Goal: Participate in discussion: Engage in conversation with other users on a specific topic

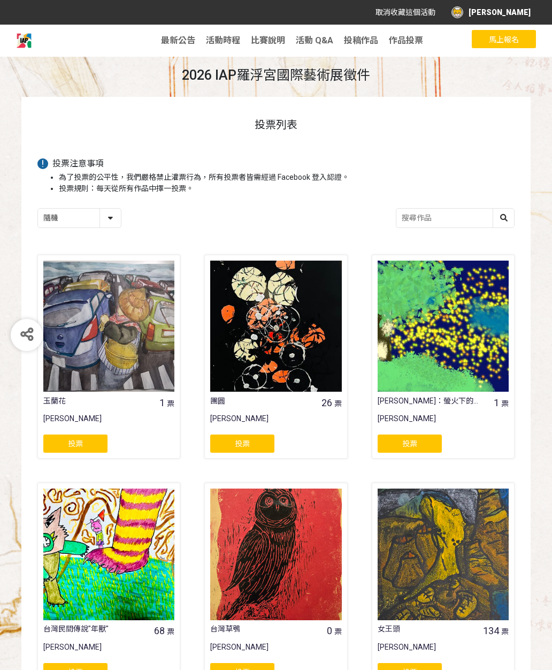
click at [95, 224] on select "隨機 作品 - 由新到舊 作品 - 由舊到新 票數 - 由多到少 票數 - 由少到多" at bounding box center [79, 218] width 83 height 19
select select "vote"
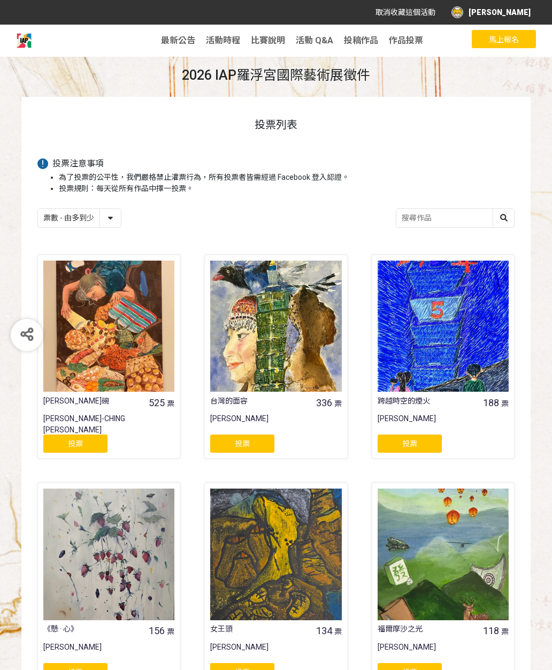
click at [73, 442] on span "投票" at bounding box center [75, 444] width 15 height 9
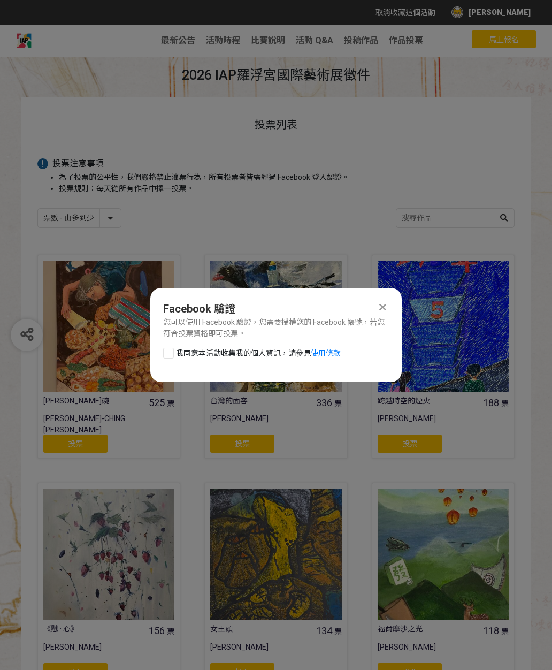
click at [170, 358] on div at bounding box center [168, 353] width 11 height 11
checkbox input "true"
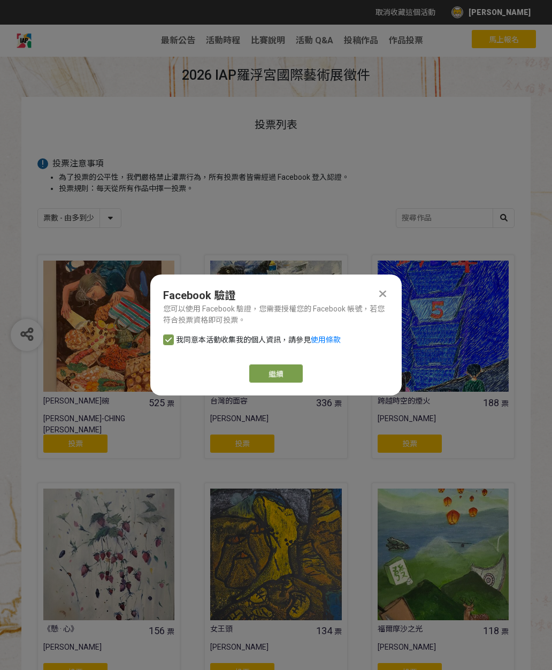
click at [263, 369] on link "繼續" at bounding box center [276, 374] width 54 height 18
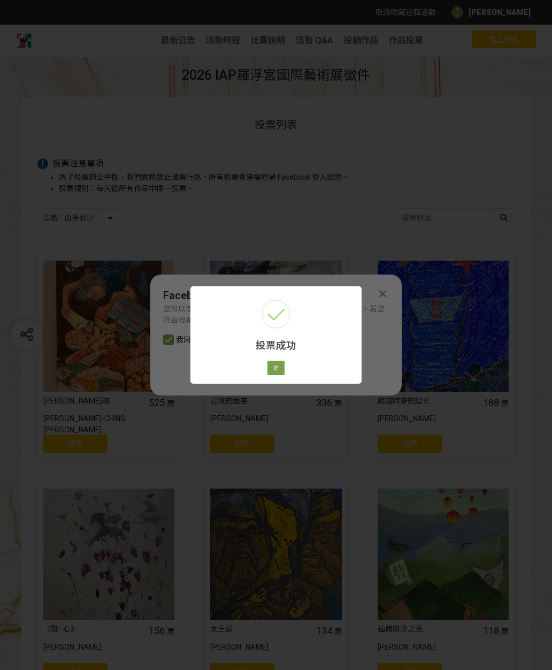
click at [276, 368] on button "好" at bounding box center [276, 368] width 17 height 15
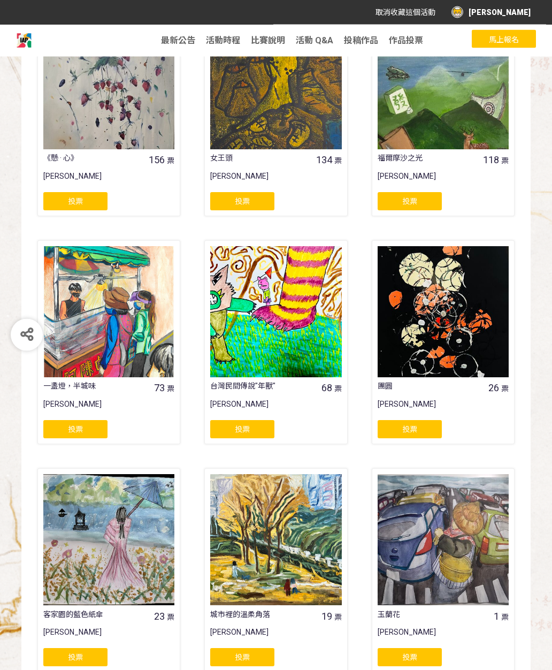
scroll to position [520, 0]
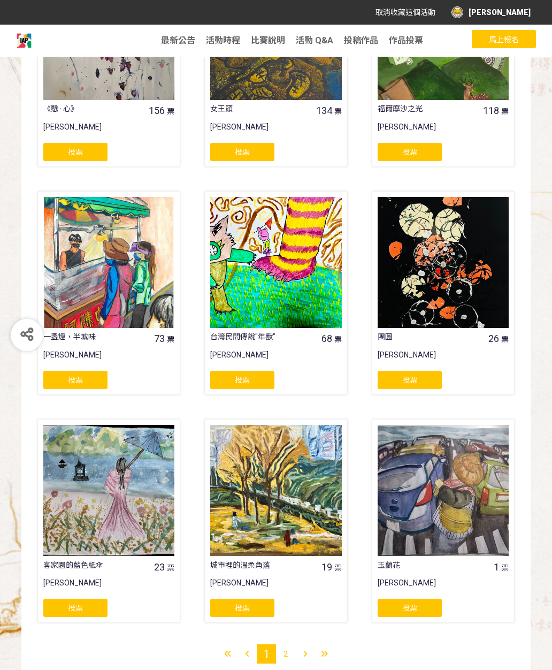
click at [433, 305] on div at bounding box center [443, 262] width 131 height 131
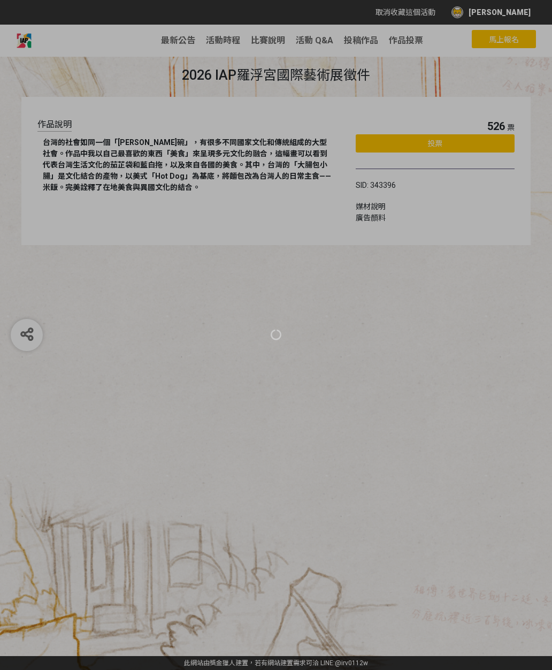
scroll to position [13, 0]
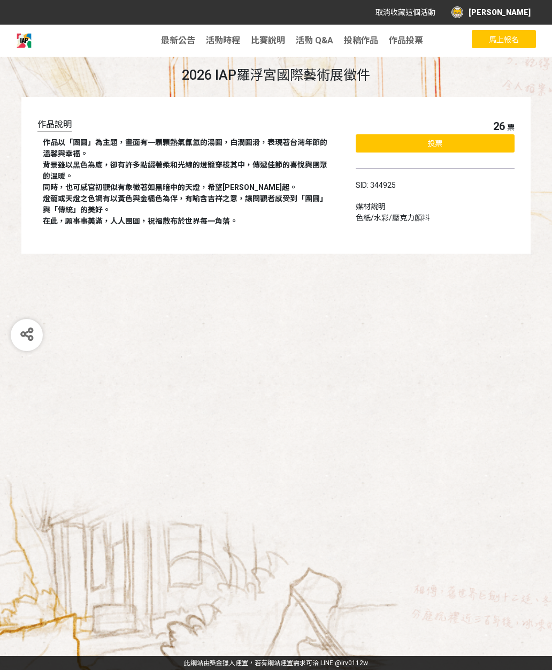
click at [24, 345] on div "分享" at bounding box center [27, 335] width 32 height 32
click at [29, 220] on div "作品說明 作品以「團圓」為主題，畫面有一顆顆熱氣氤氳的湯圓，白潤圓滑，表現著台灣年節的溫馨與幸福。 背景雖以黑色為底，卻有許多點綴著柔和光線的燈籠穿梭其中，傳…" at bounding box center [276, 175] width 510 height 157
select select "vote"
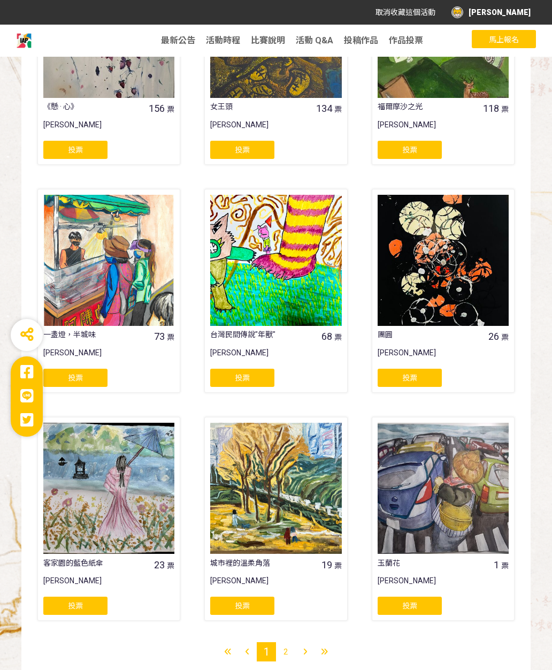
scroll to position [520, 0]
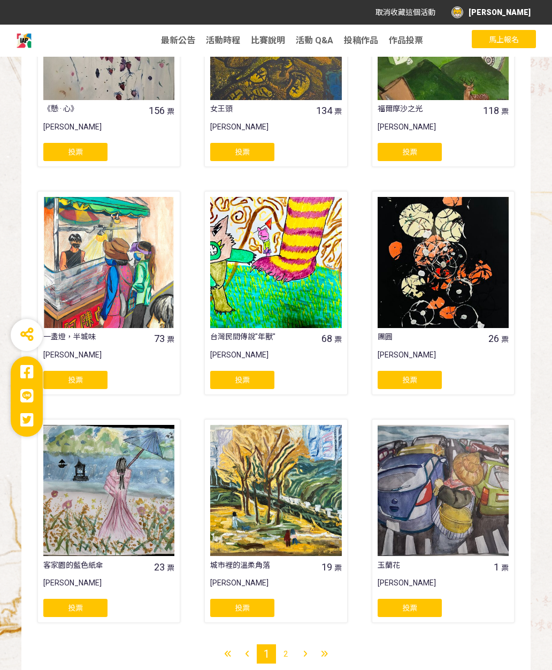
click at [307, 663] on div at bounding box center [305, 654] width 19 height 19
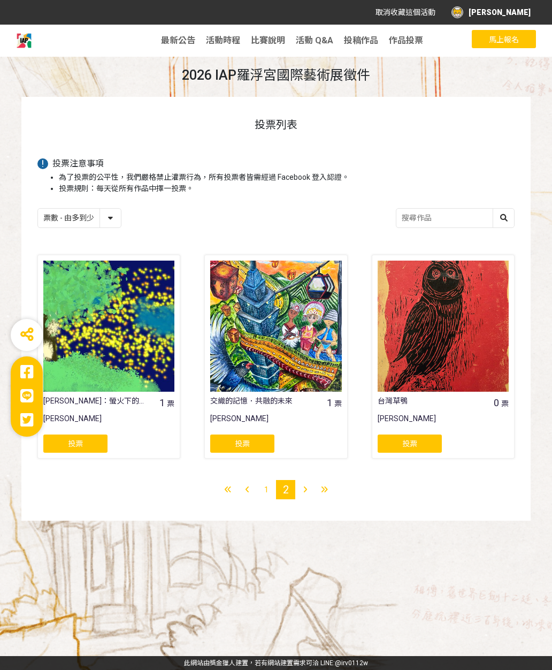
click at [250, 489] on div at bounding box center [247, 489] width 19 height 19
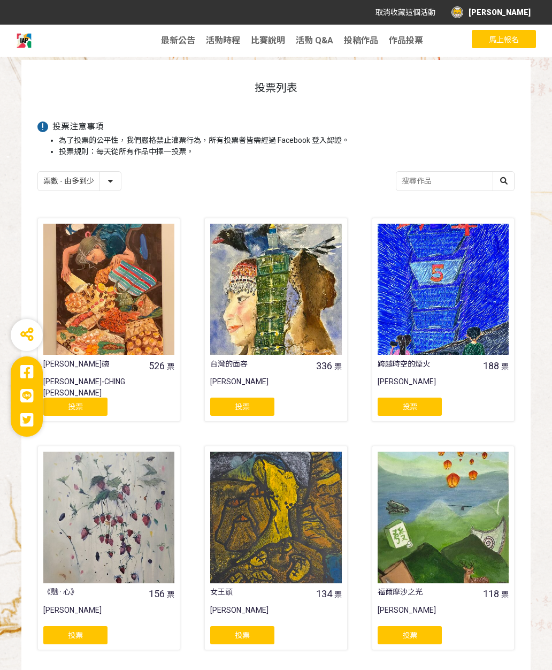
click at [102, 284] on div at bounding box center [108, 289] width 131 height 131
